Goal: Task Accomplishment & Management: Manage account settings

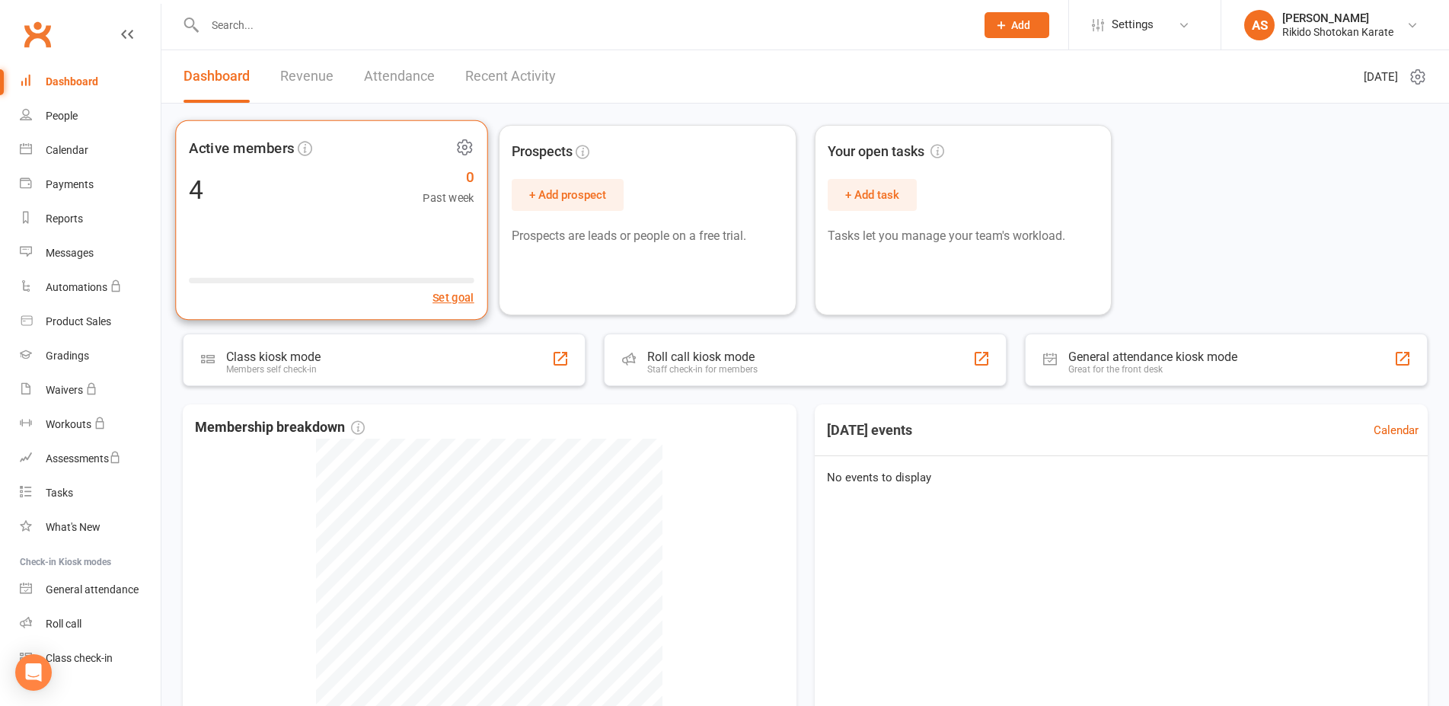
click at [235, 190] on div "4 0 Past week" at bounding box center [332, 189] width 286 height 34
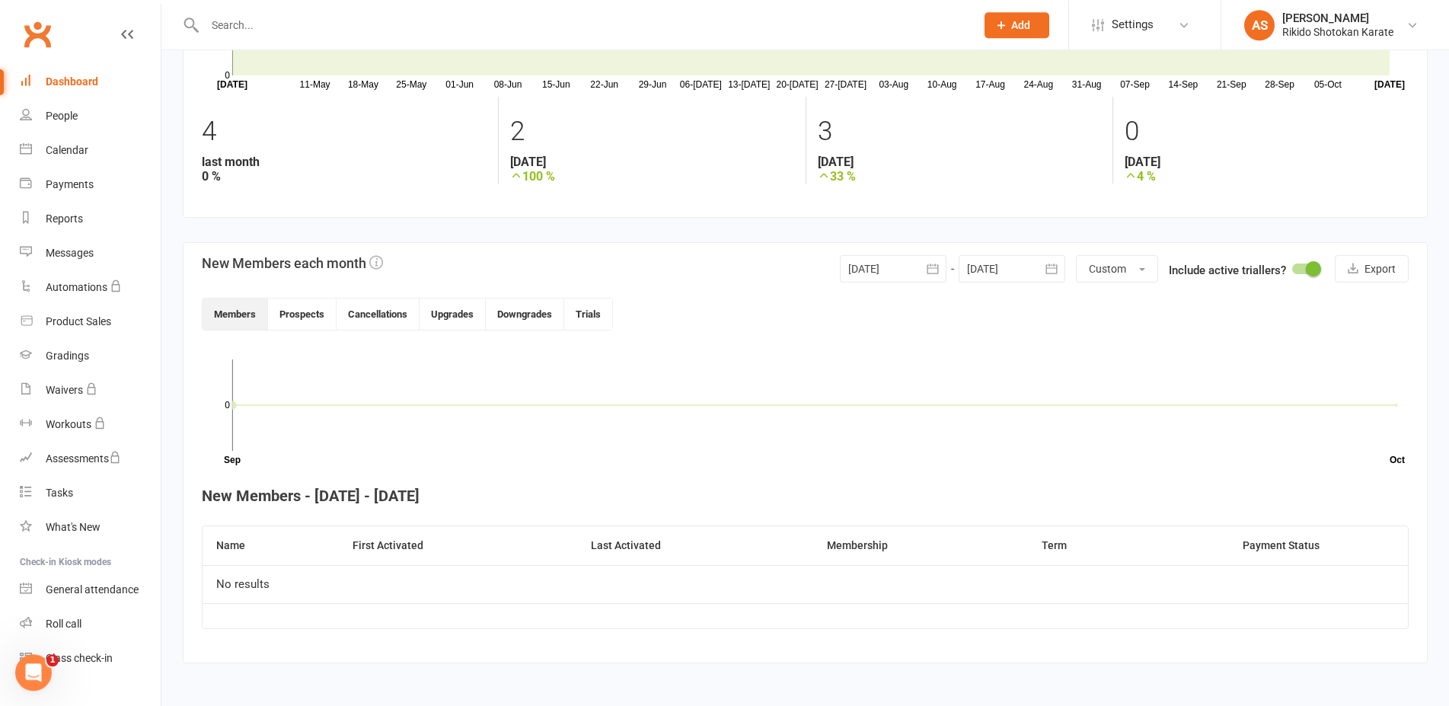
scroll to position [177, 0]
click at [81, 192] on link "Payments" at bounding box center [90, 185] width 141 height 34
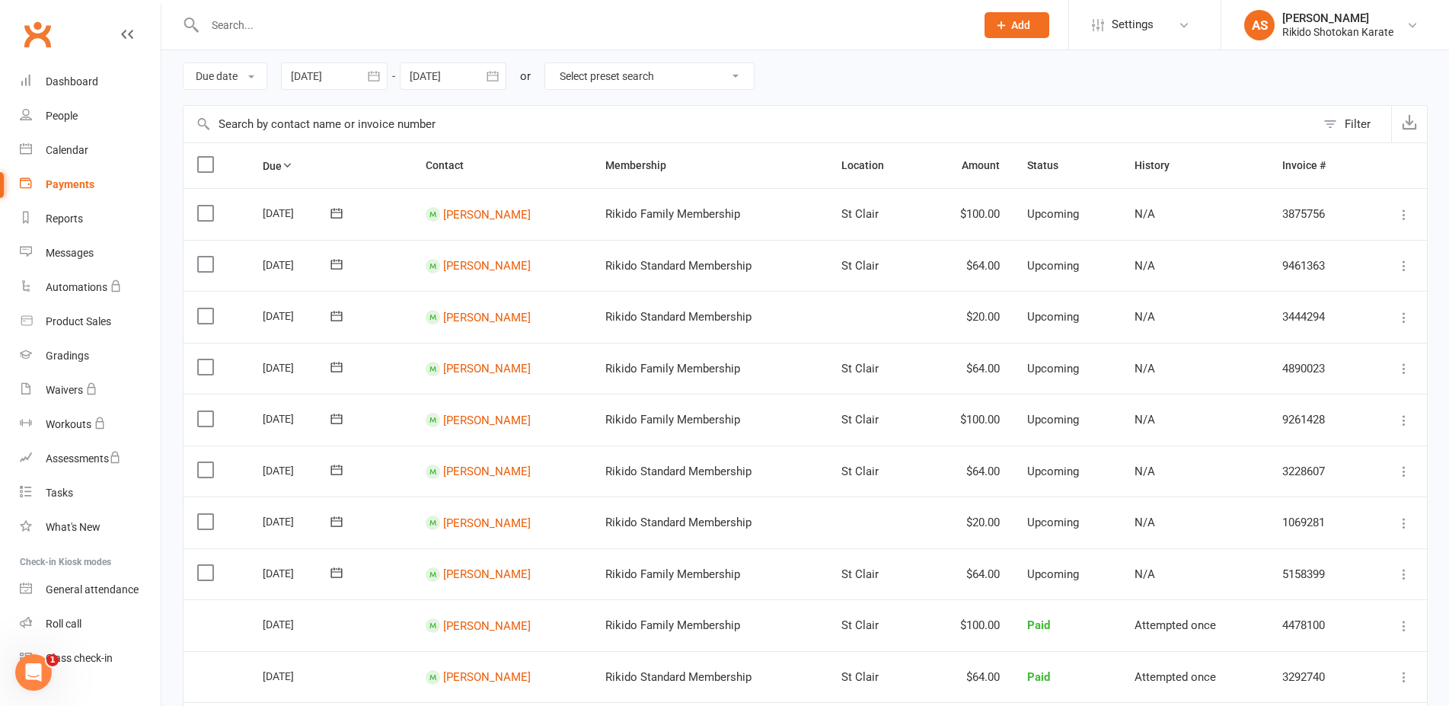
scroll to position [155, 0]
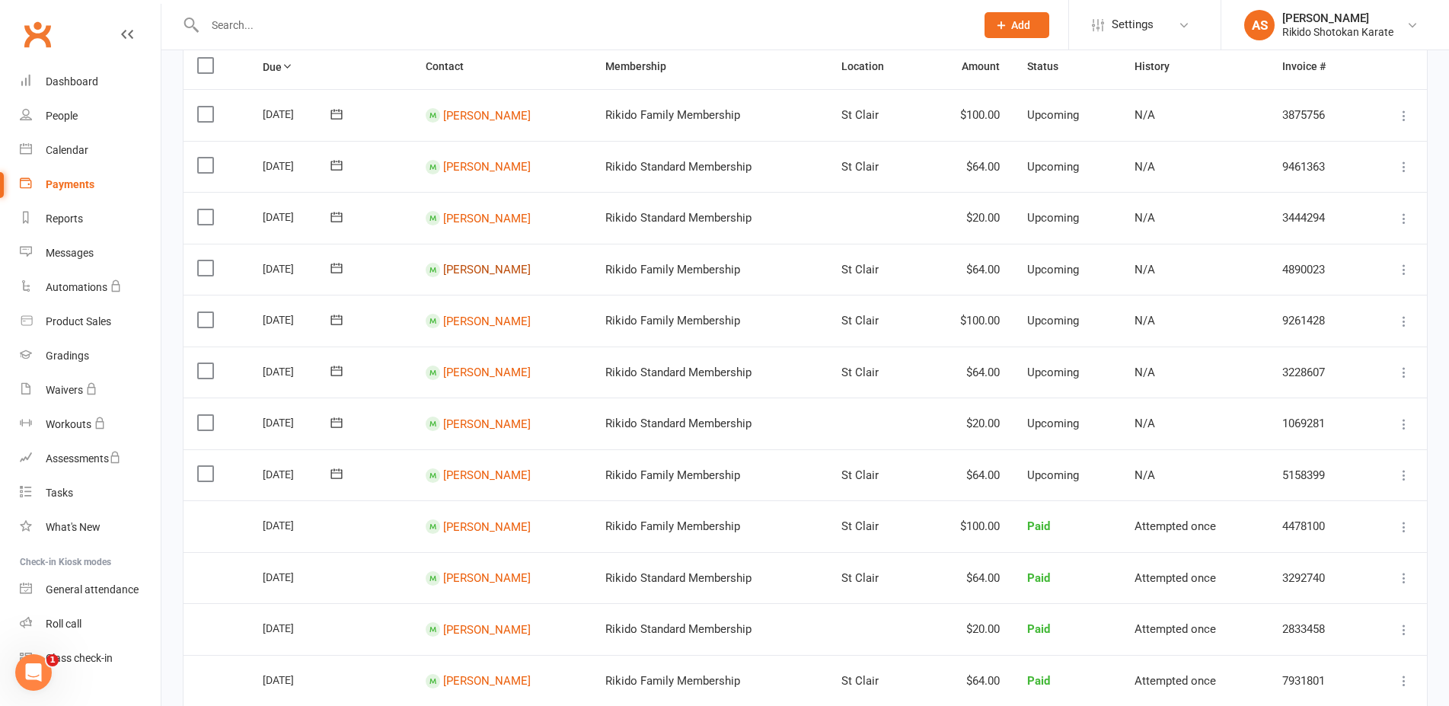
click at [472, 269] on link "[PERSON_NAME]" at bounding box center [487, 270] width 88 height 14
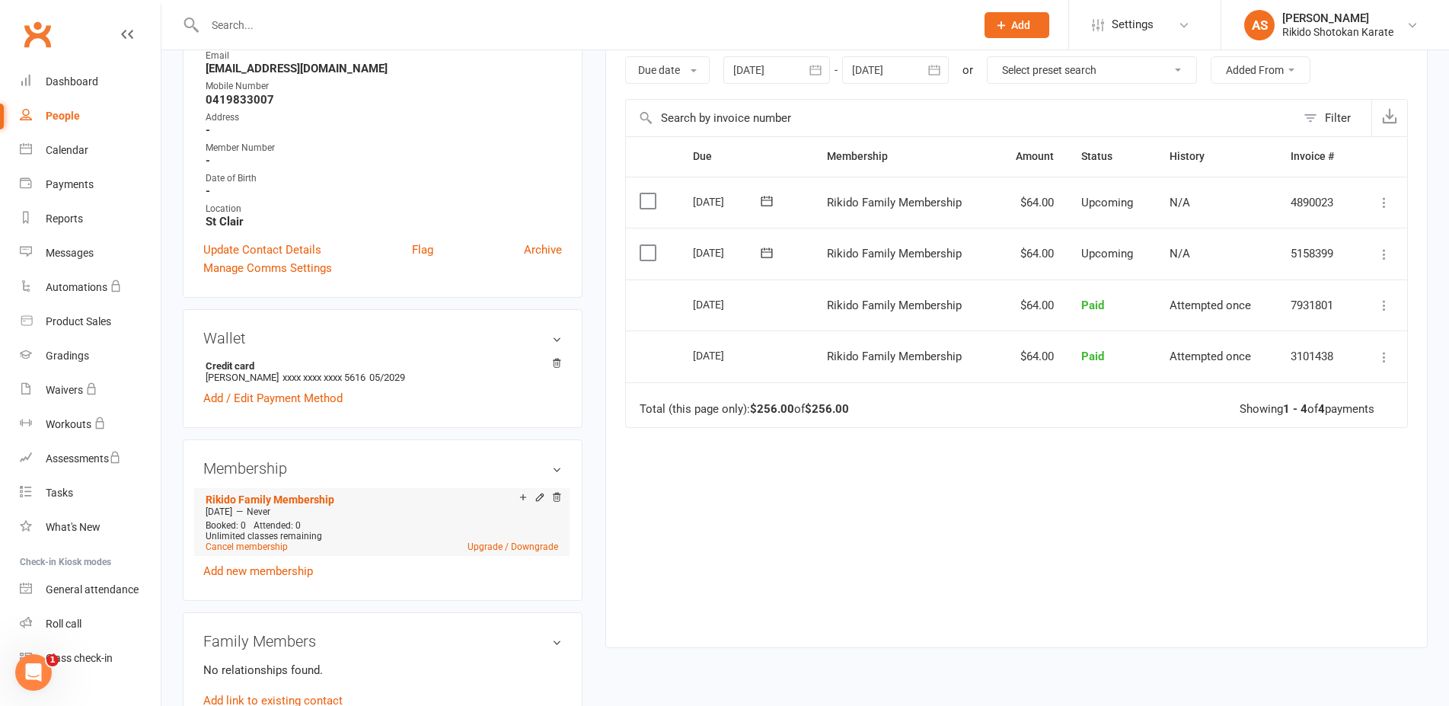
scroll to position [322, 0]
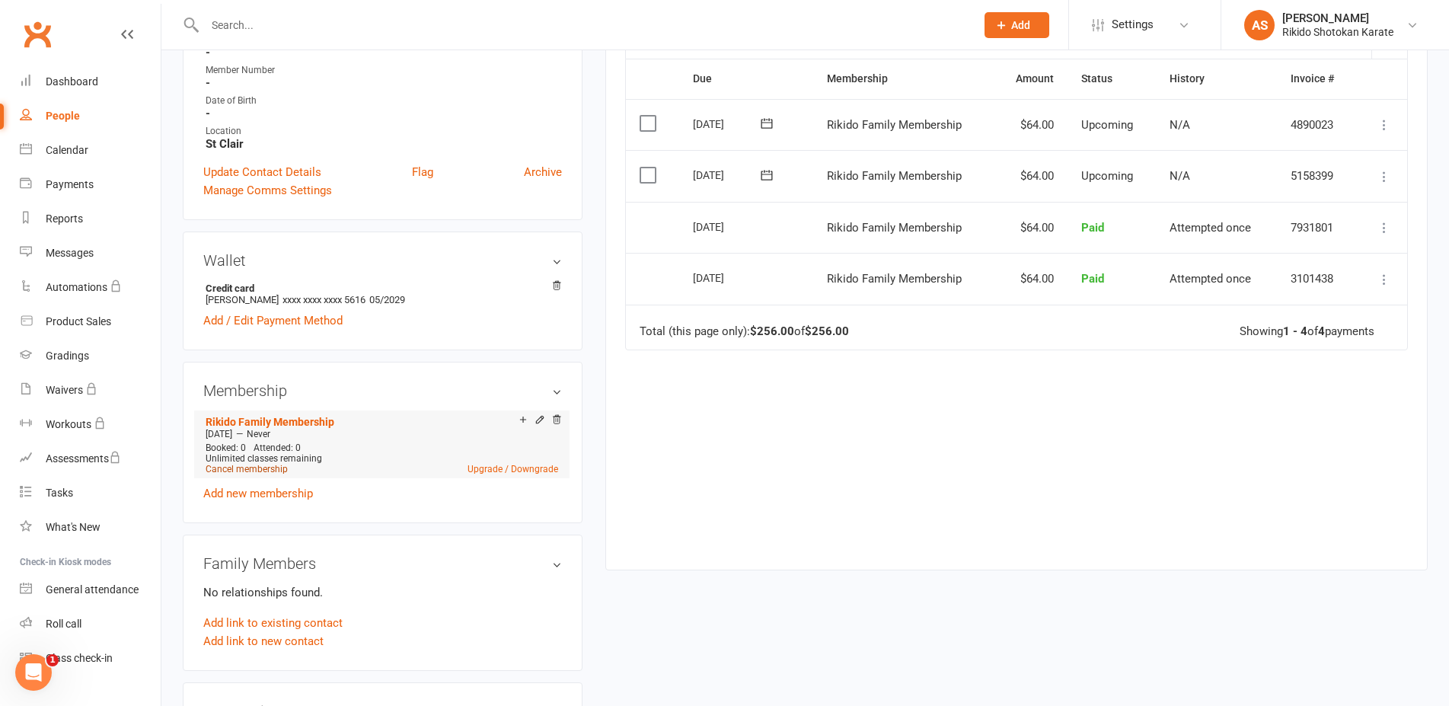
click at [237, 472] on link "Cancel membership" at bounding box center [247, 469] width 82 height 11
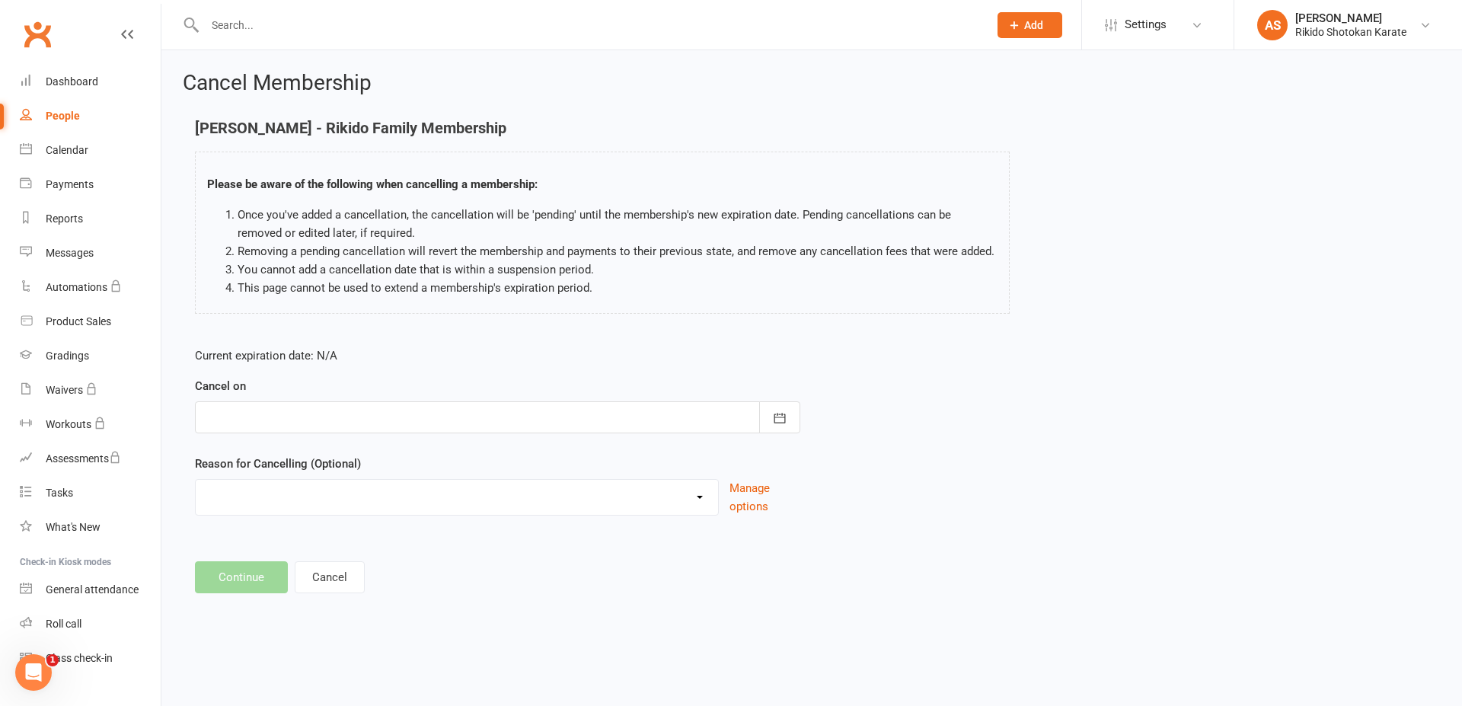
click at [503, 422] on div at bounding box center [497, 417] width 605 height 32
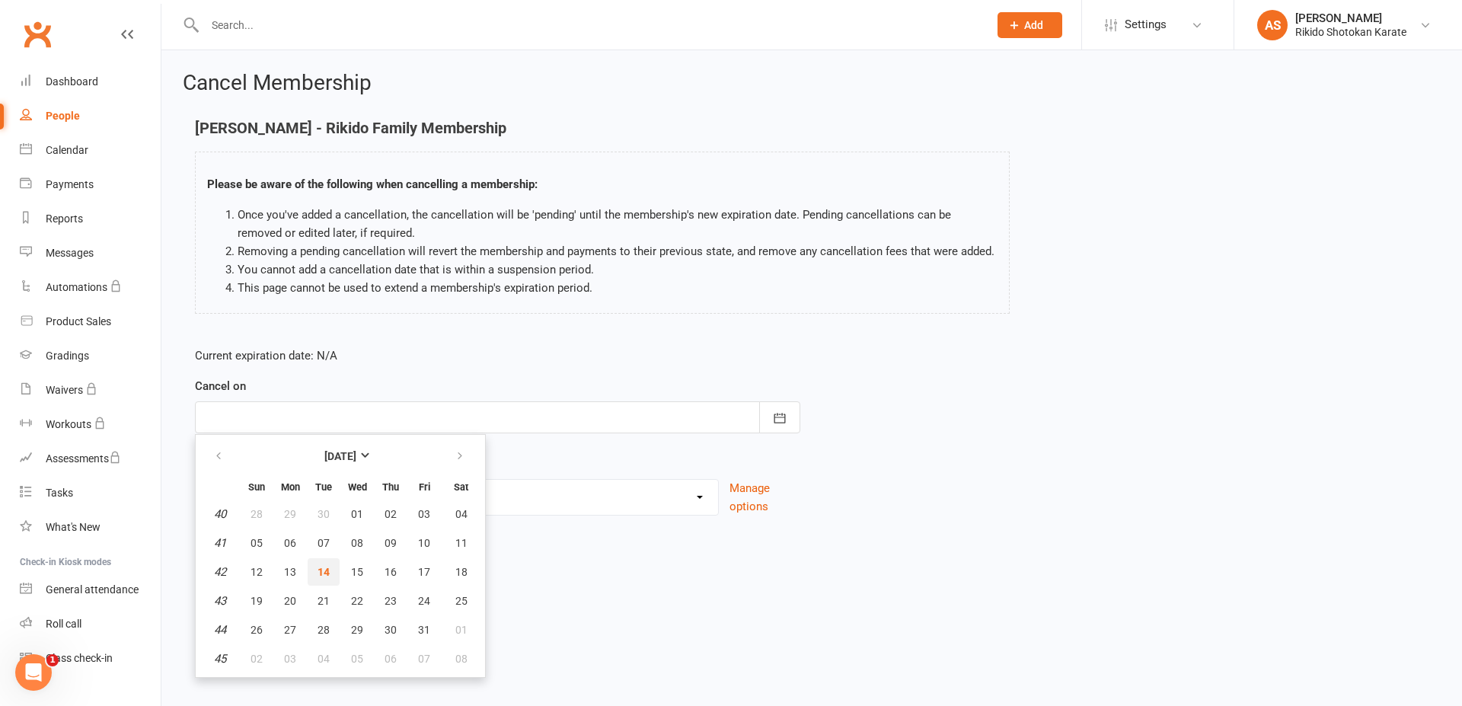
click at [322, 569] on span "14" at bounding box center [324, 572] width 12 height 12
type input "[DATE]"
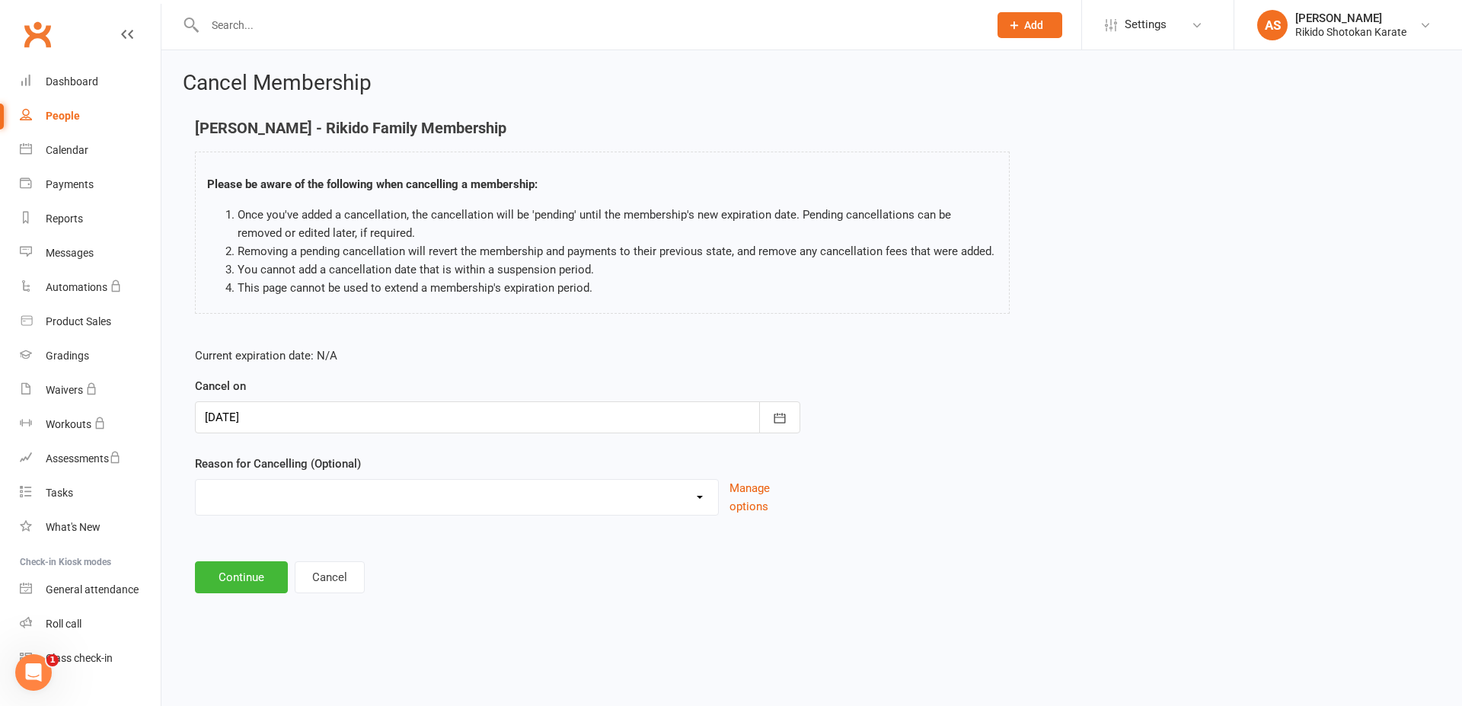
select select "2"
click option "Other reason" at bounding box center [0, 0] width 0 height 0
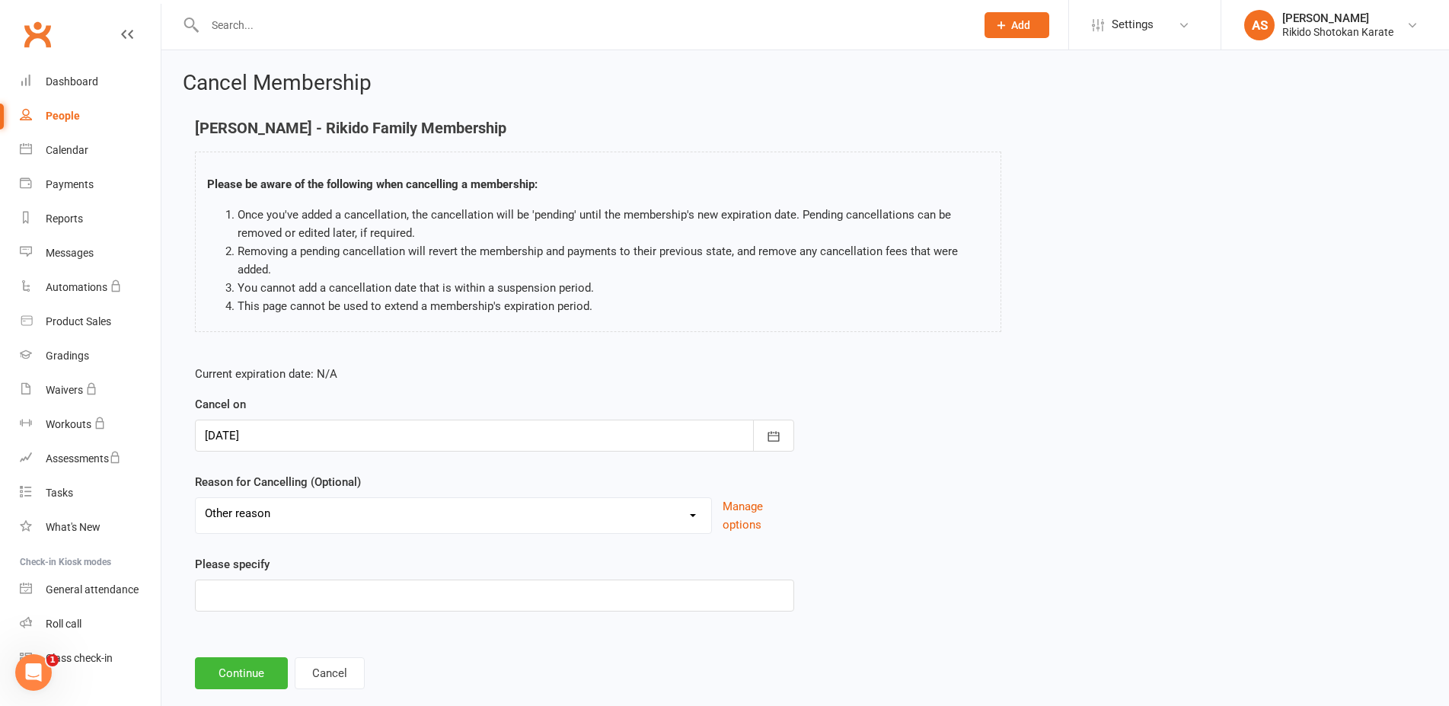
scroll to position [29, 0]
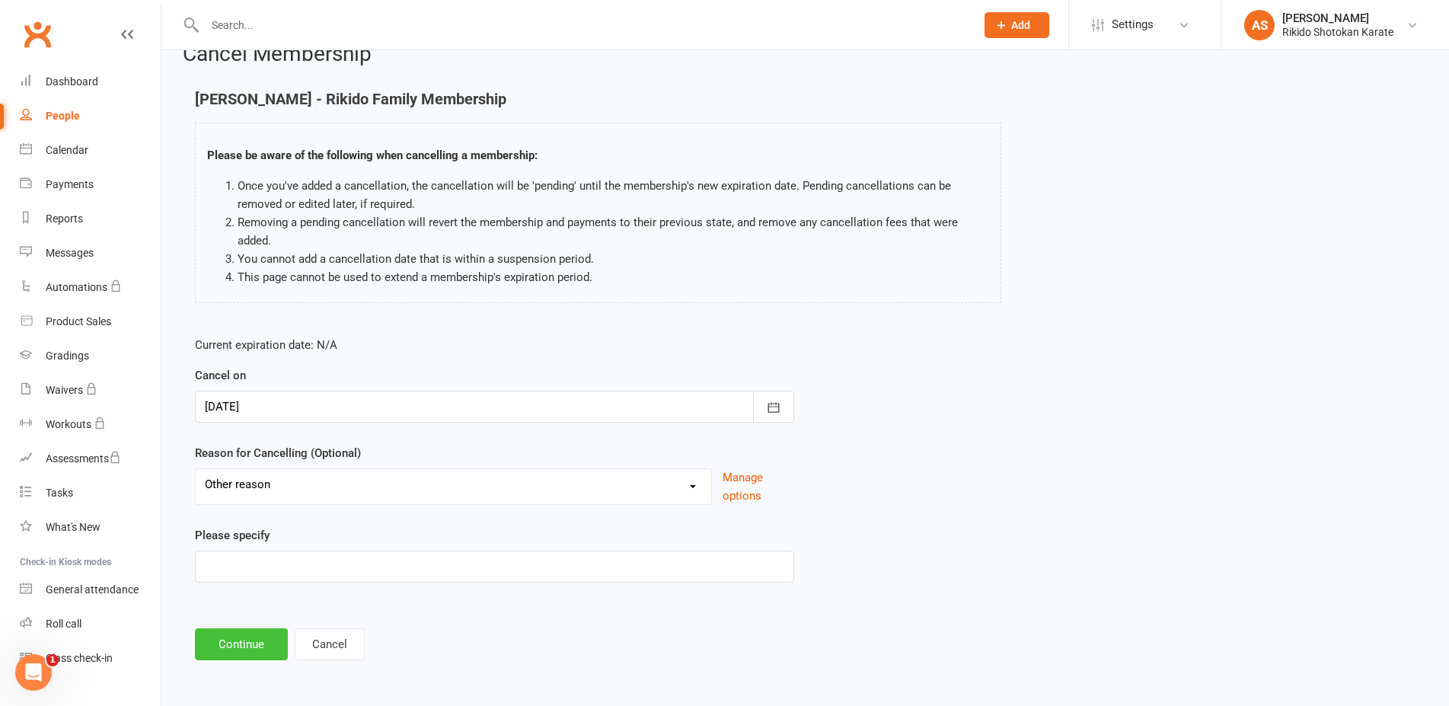
click at [251, 639] on button "Continue" at bounding box center [241, 644] width 93 height 32
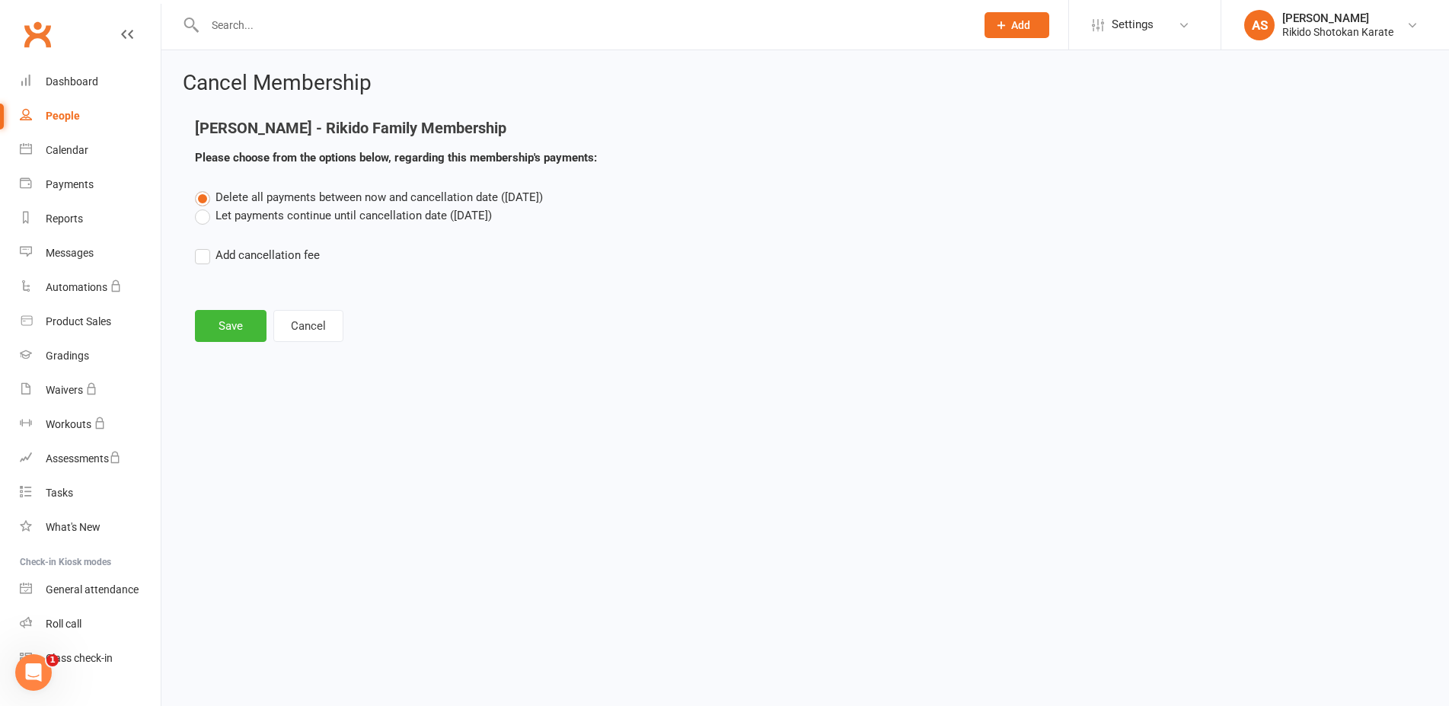
scroll to position [0, 0]
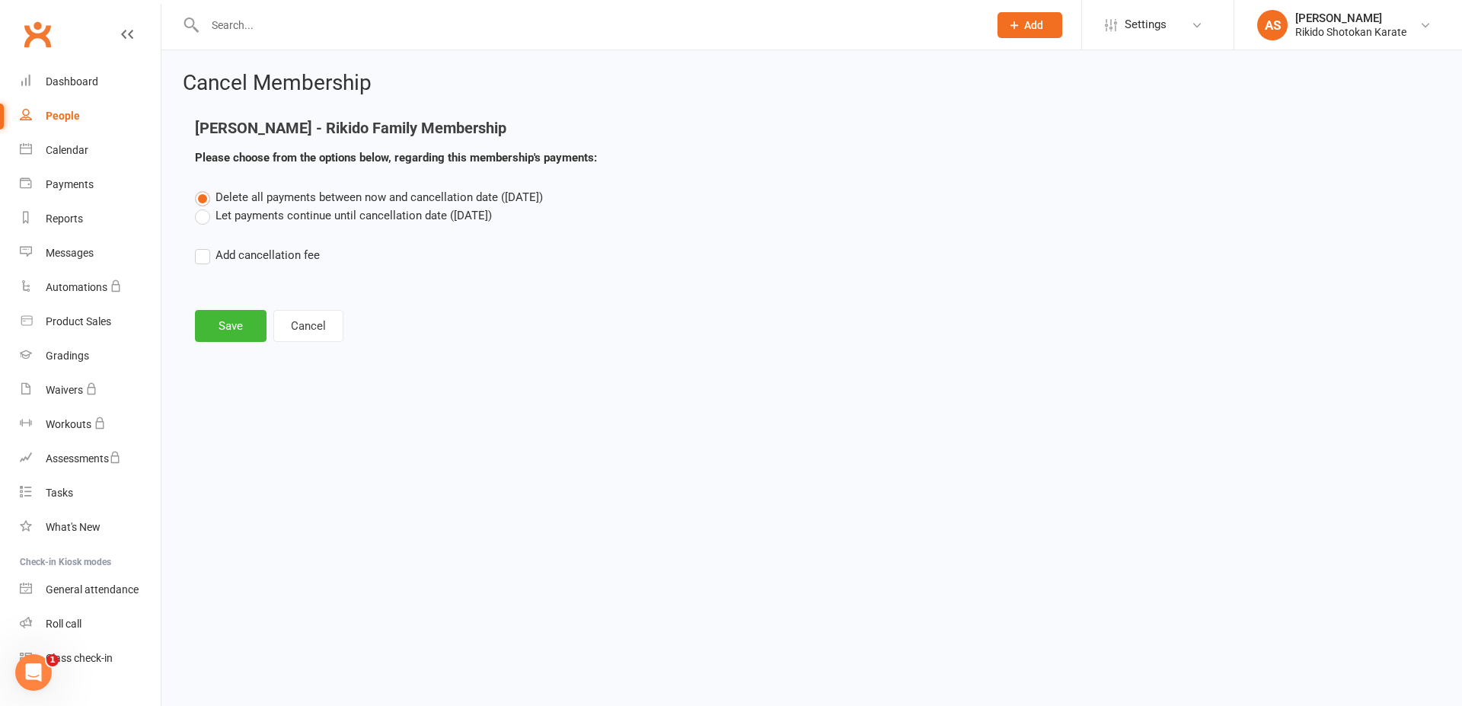
click at [203, 216] on label "Let payments continue until cancellation date ([DATE])" at bounding box center [343, 215] width 297 height 18
click at [203, 206] on input "Let payments continue until cancellation date ([DATE])" at bounding box center [200, 206] width 10 height 0
click at [225, 333] on button "Save" at bounding box center [231, 326] width 72 height 32
